Goal: Task Accomplishment & Management: Complete application form

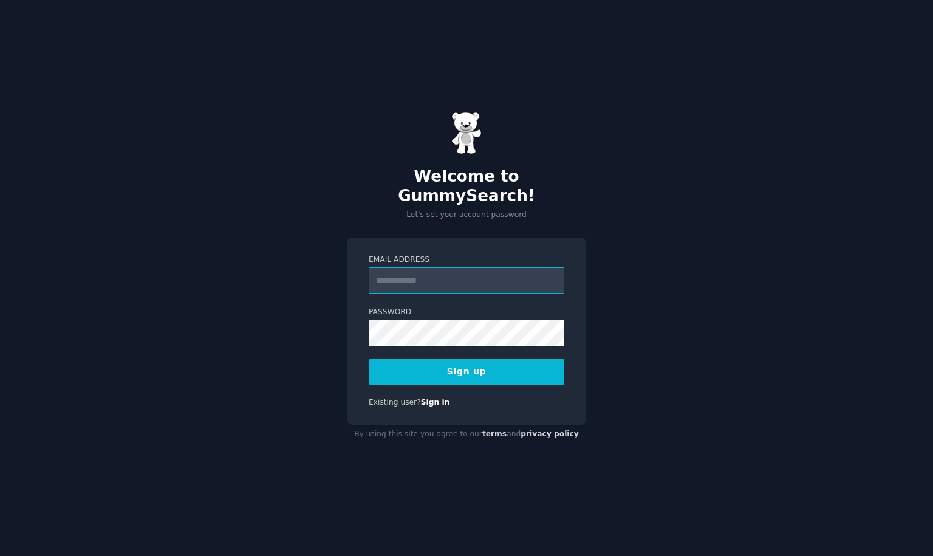
click at [468, 272] on input "Email Address" at bounding box center [467, 280] width 196 height 27
type input "**********"
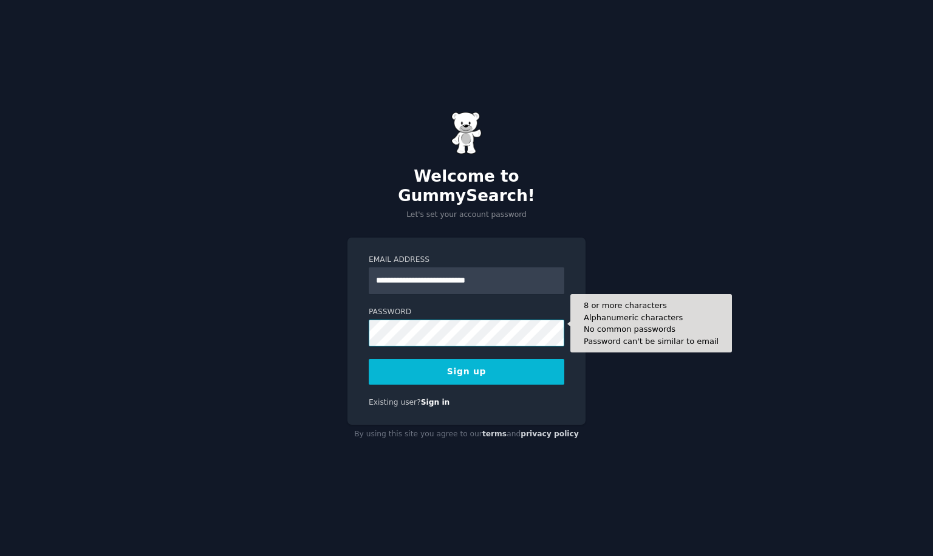
click at [242, 313] on div "**********" at bounding box center [466, 278] width 933 height 556
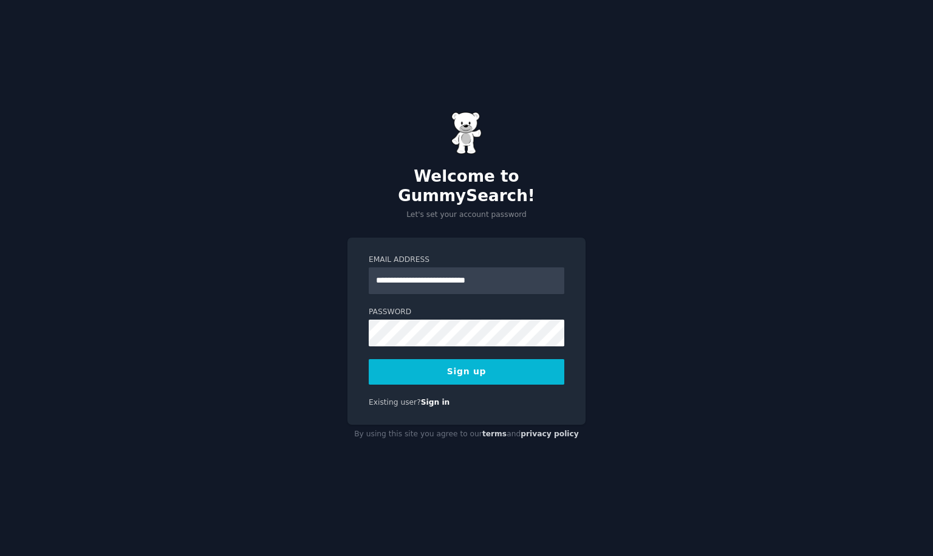
click at [406, 374] on button "Sign up" at bounding box center [467, 372] width 196 height 26
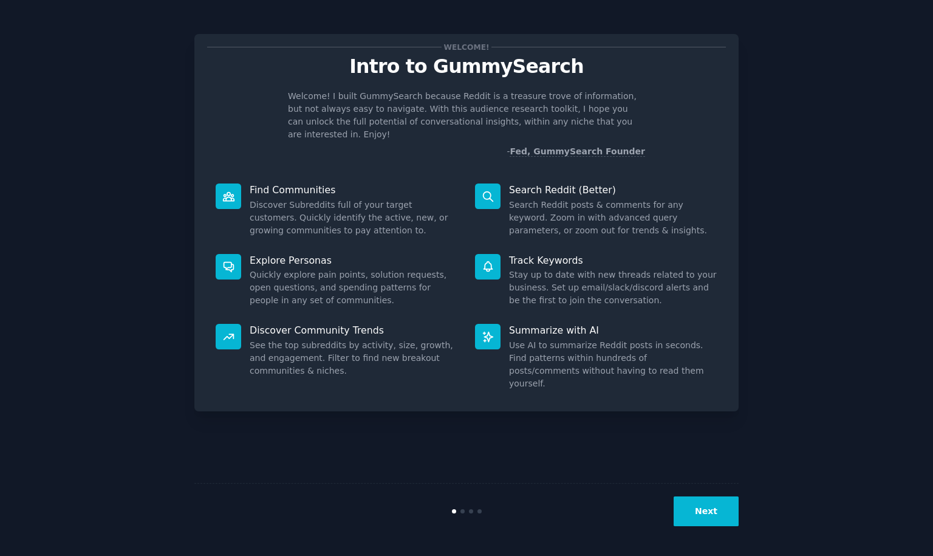
click at [700, 504] on button "Next" at bounding box center [706, 511] width 65 height 30
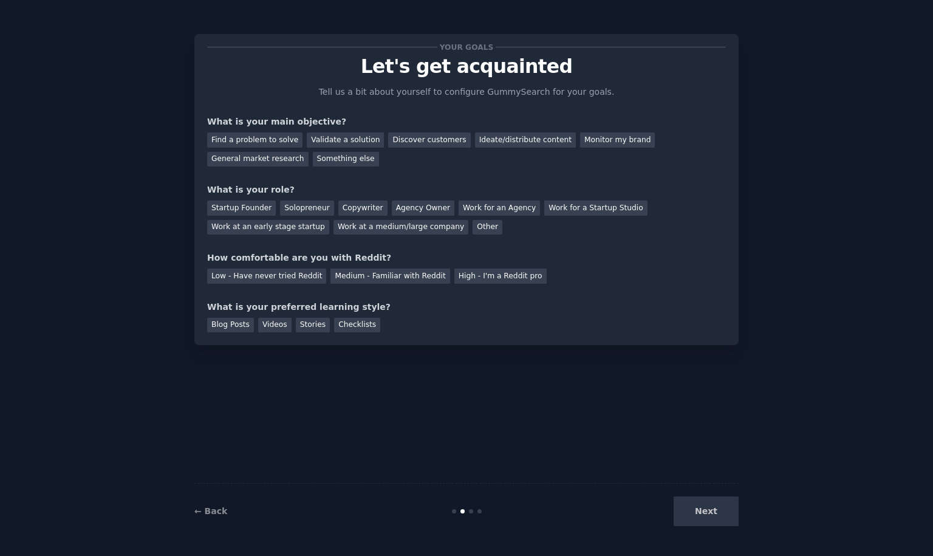
click at [700, 506] on div "Next" at bounding box center [648, 511] width 182 height 30
click at [701, 514] on div "Next" at bounding box center [648, 511] width 182 height 30
click at [706, 513] on div "Next" at bounding box center [648, 511] width 182 height 30
click at [283, 137] on div "Find a problem to solve" at bounding box center [254, 139] width 95 height 15
click at [344, 138] on div "Validate a solution" at bounding box center [345, 139] width 77 height 15
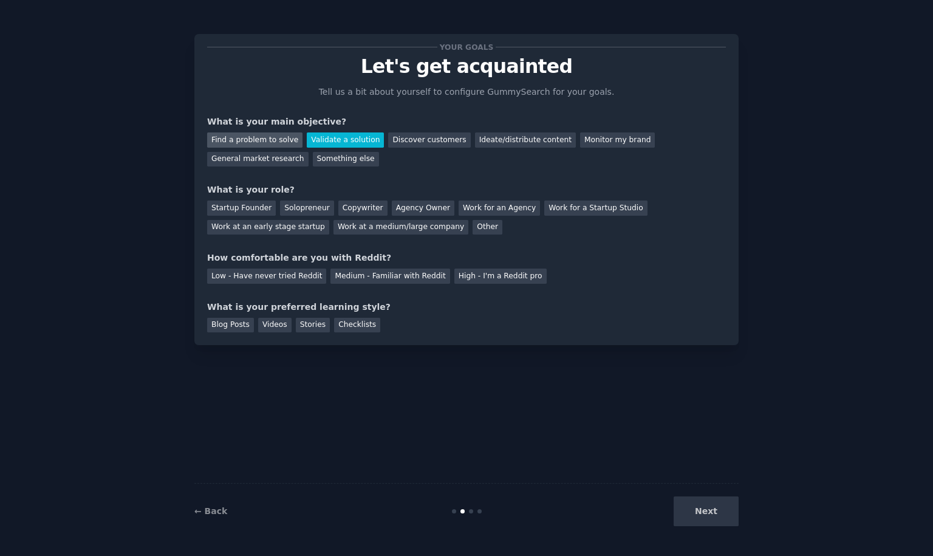
click at [273, 141] on div "Find a problem to solve" at bounding box center [254, 139] width 95 height 15
click at [248, 214] on div "Startup Founder" at bounding box center [241, 207] width 69 height 15
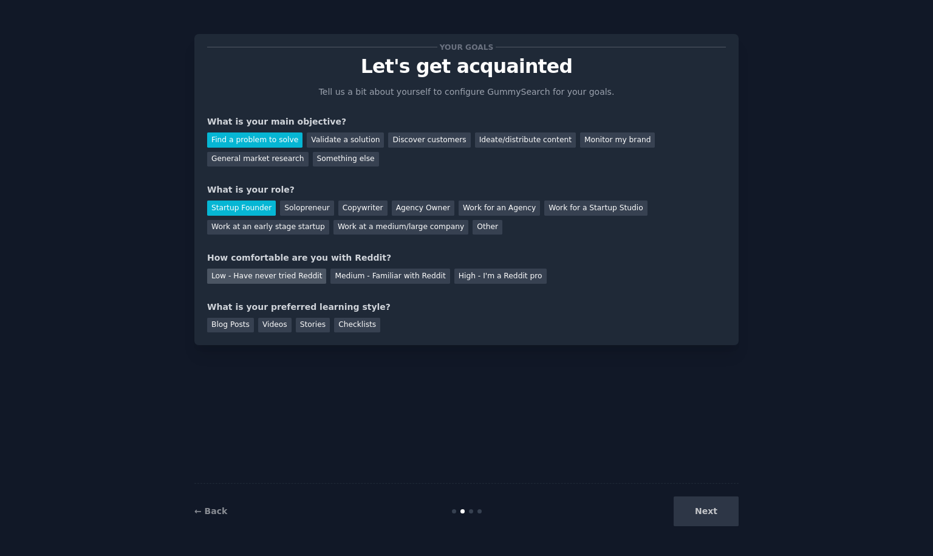
click at [295, 279] on div "Low - Have never tried Reddit" at bounding box center [266, 275] width 119 height 15
click at [247, 326] on div "Blog Posts" at bounding box center [230, 325] width 47 height 15
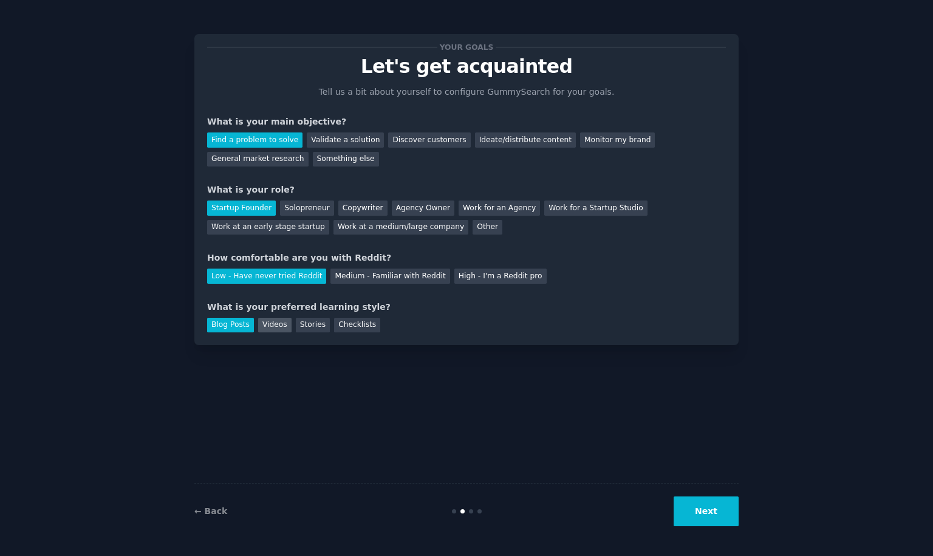
click at [258, 326] on div "Videos" at bounding box center [274, 325] width 33 height 15
click at [247, 326] on div "Blog Posts" at bounding box center [230, 325] width 47 height 15
click at [690, 507] on button "Next" at bounding box center [706, 511] width 65 height 30
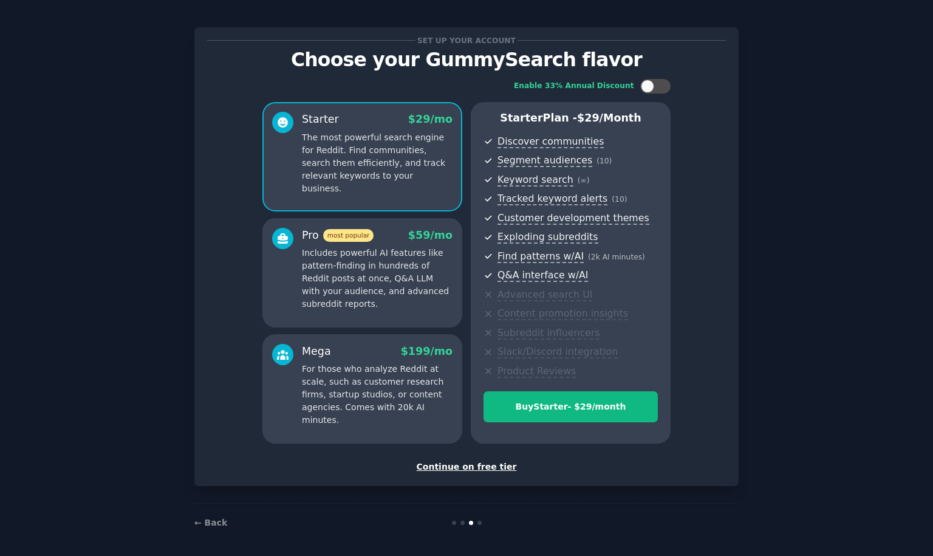
scroll to position [10, 0]
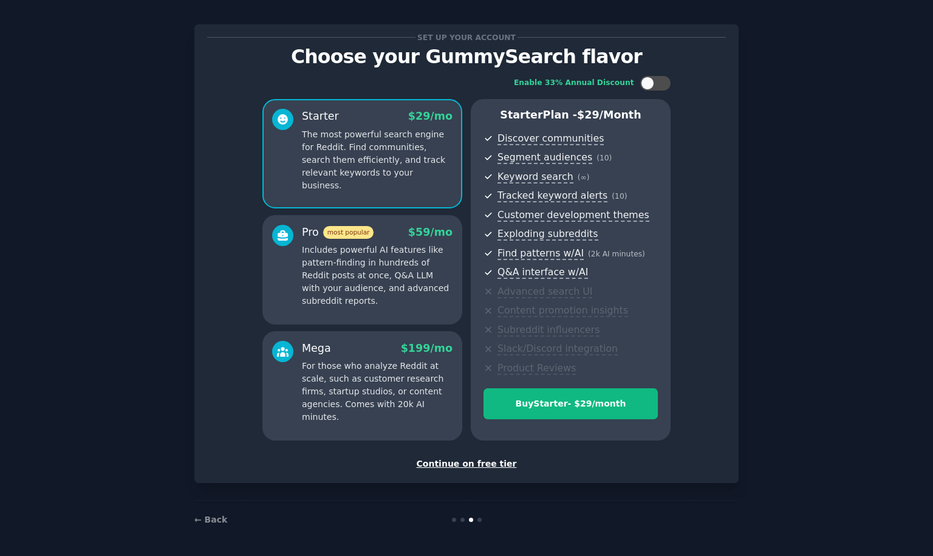
click at [443, 464] on div "Continue on free tier" at bounding box center [466, 463] width 519 height 13
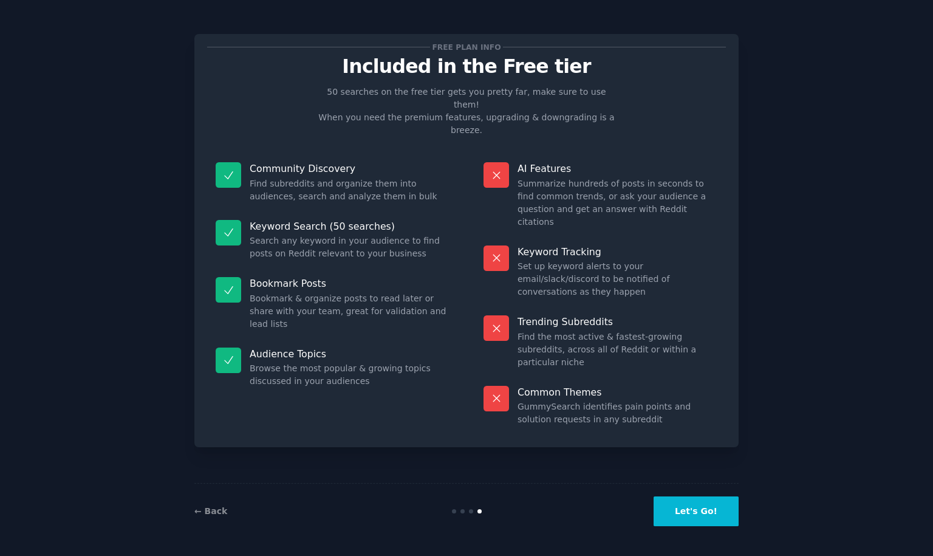
click at [729, 518] on button "Let's Go!" at bounding box center [696, 511] width 85 height 30
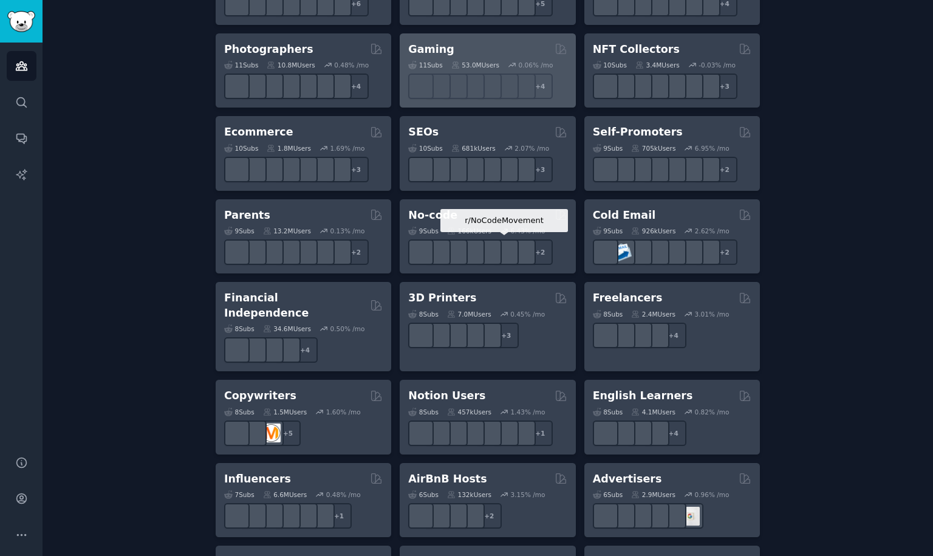
scroll to position [838, 0]
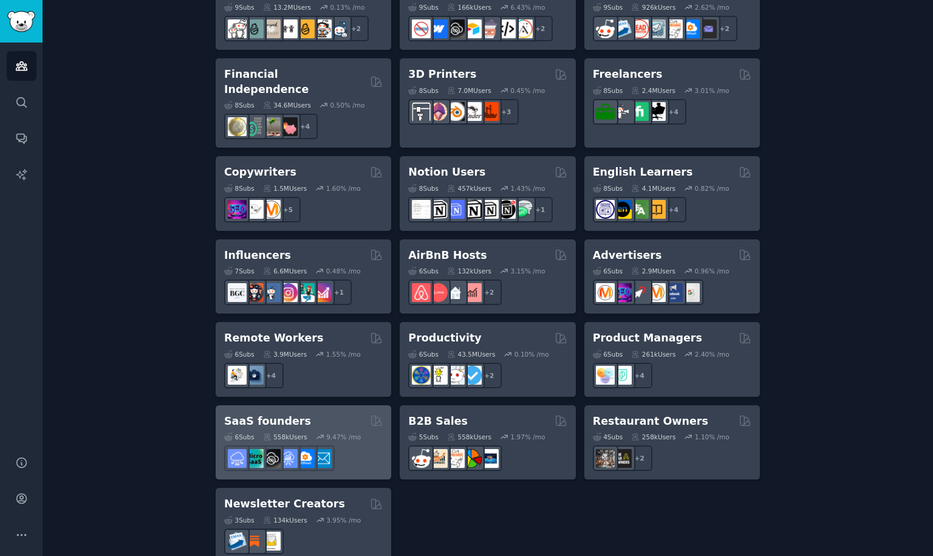
click at [295, 414] on div "SaaS founders" at bounding box center [303, 421] width 159 height 15
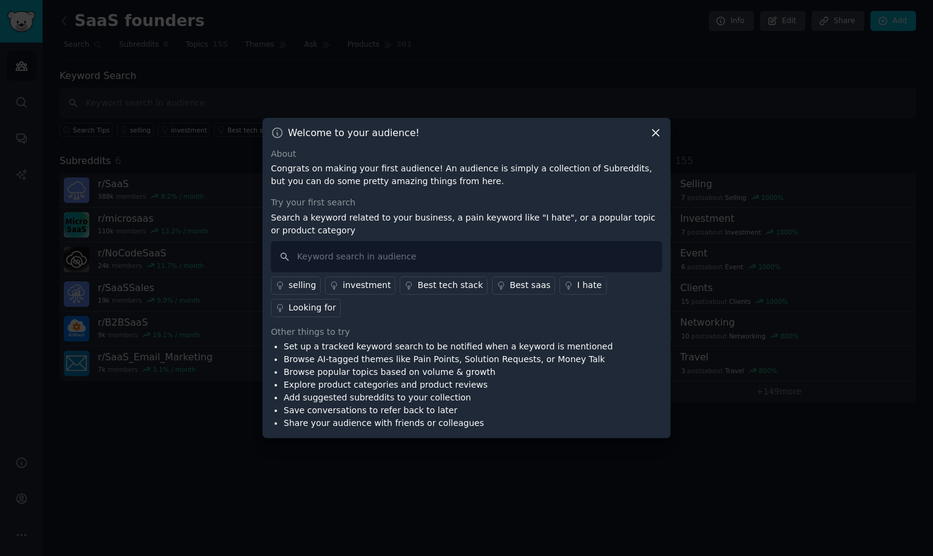
click at [510, 283] on div "Best saas" at bounding box center [530, 285] width 41 height 13
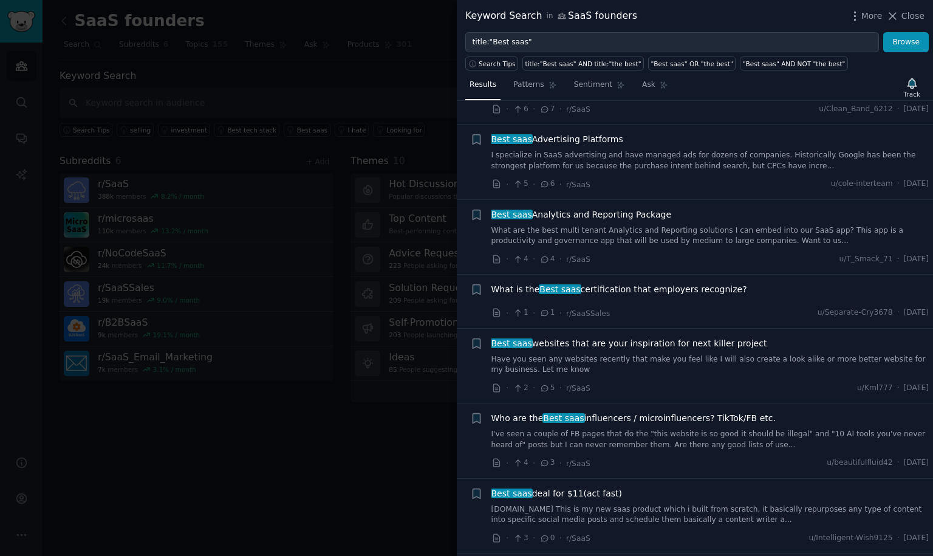
scroll to position [1578, 0]
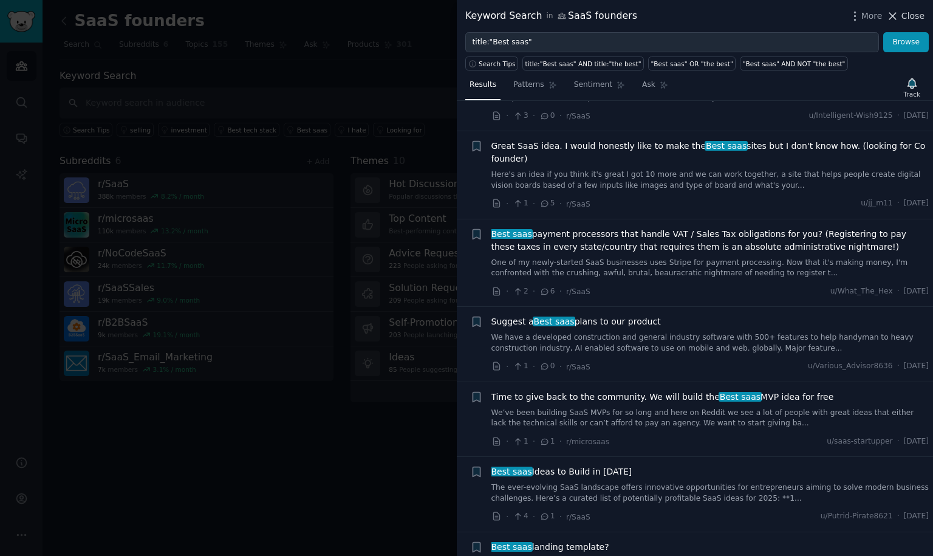
click at [911, 19] on span "Close" at bounding box center [912, 16] width 23 height 13
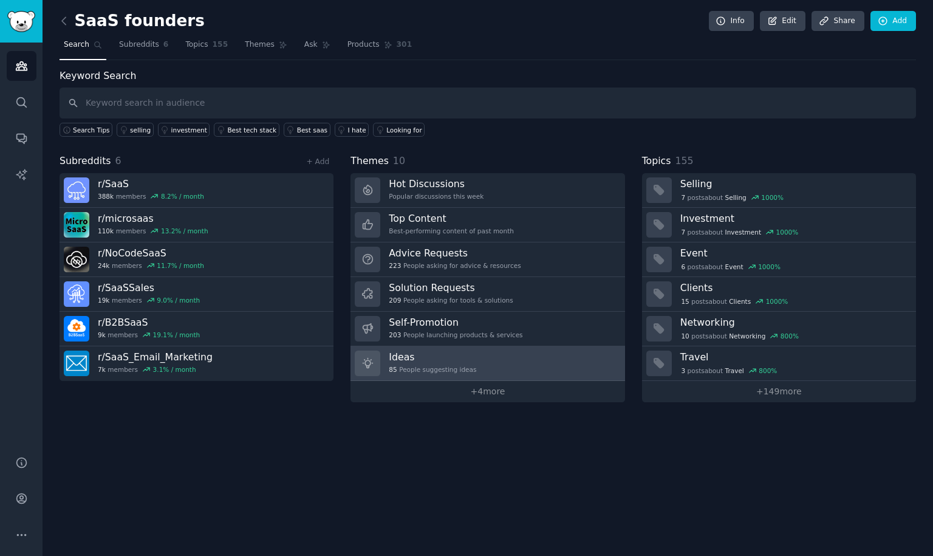
click at [413, 351] on h3 "Ideas" at bounding box center [432, 357] width 87 height 13
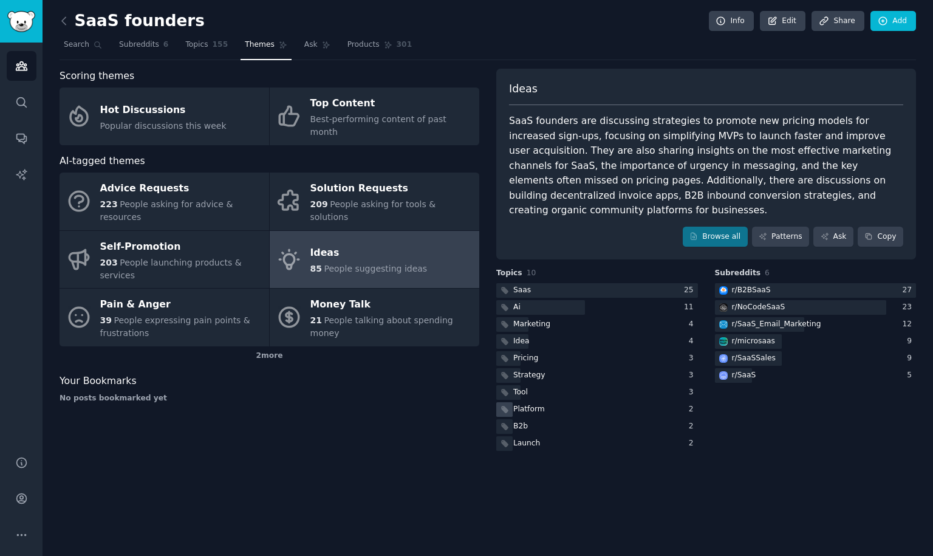
click at [521, 402] on div "Platform" at bounding box center [521, 409] width 50 height 15
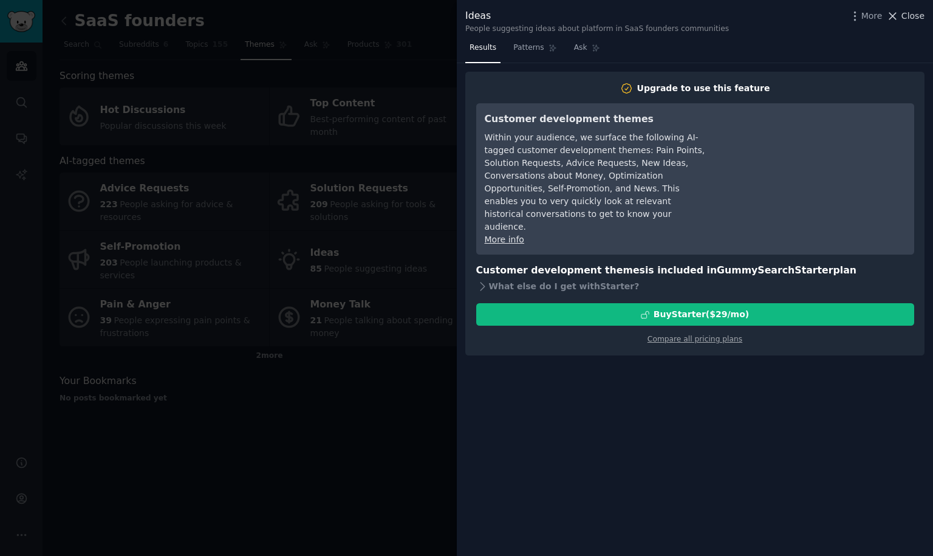
click at [907, 18] on span "Close" at bounding box center [912, 16] width 23 height 13
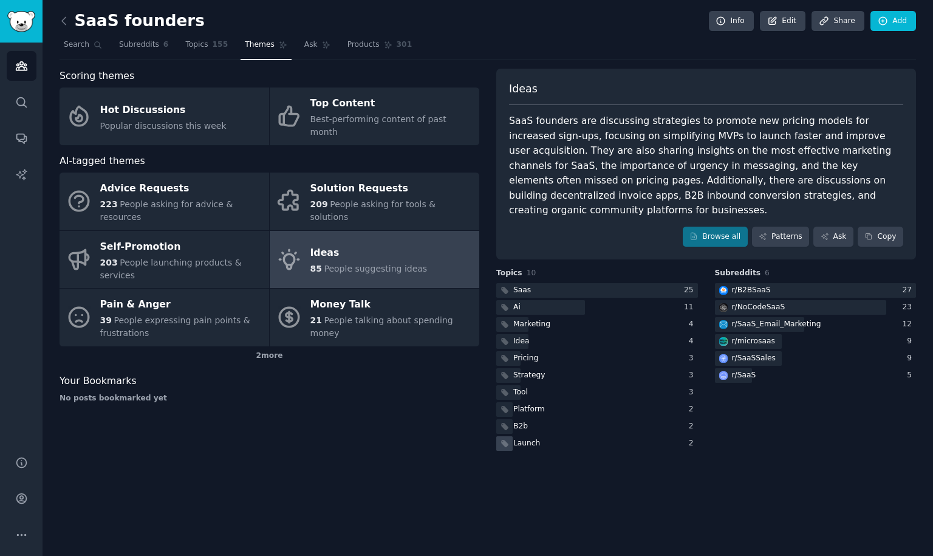
click at [534, 438] on div "Launch" at bounding box center [526, 443] width 27 height 11
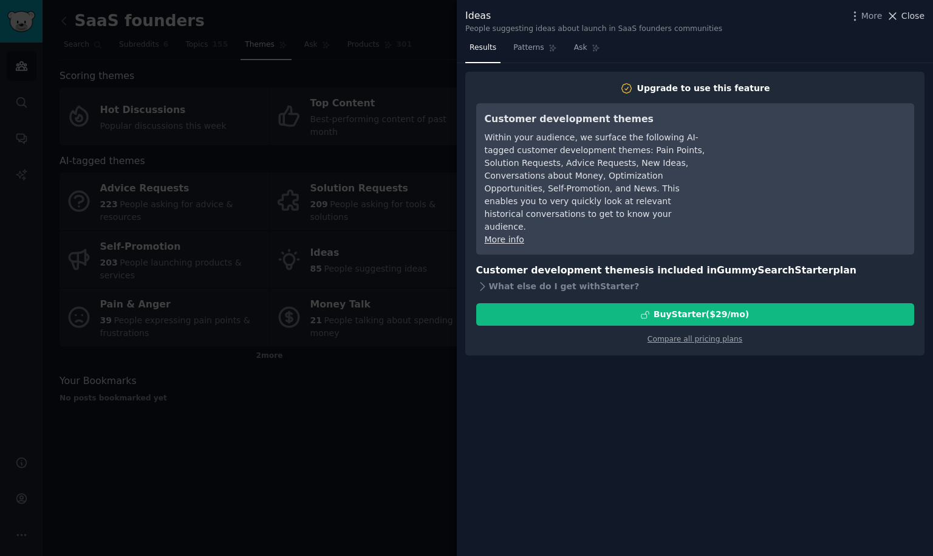
click at [909, 13] on span "Close" at bounding box center [912, 16] width 23 height 13
